Goal: Find specific page/section: Find specific page/section

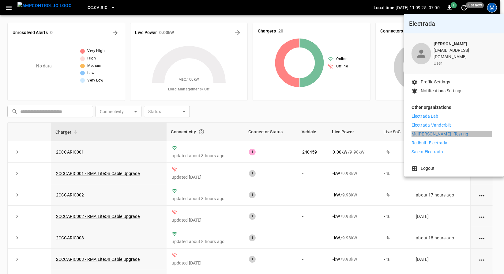
click at [429, 131] on p "Mt [PERSON_NAME] - Testing" at bounding box center [439, 134] width 57 height 6
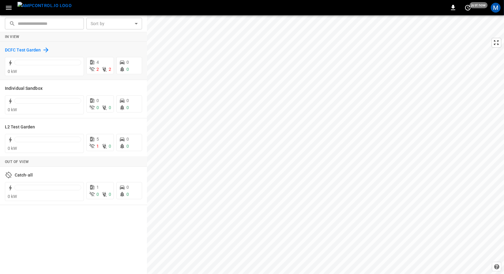
click at [39, 47] on h6 "DCFC Test Garden" at bounding box center [23, 50] width 36 height 7
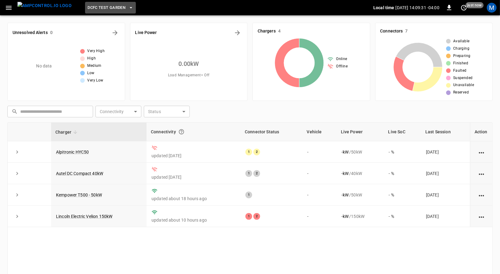
click at [90, 9] on span "DCFC Test Garden" at bounding box center [107, 7] width 38 height 7
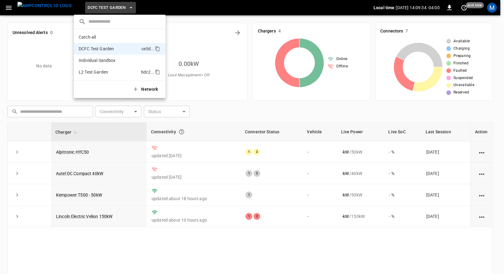
click at [99, 75] on li "L2 Test Garden bdc2 ..." at bounding box center [120, 72] width 92 height 12
